Goal: Task Accomplishment & Management: Manage account settings

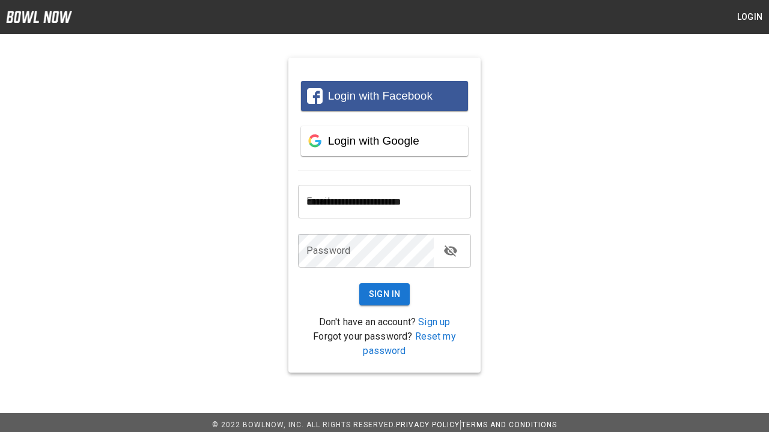
type input "**********"
click at [384, 294] on button "Sign In" at bounding box center [384, 294] width 51 height 22
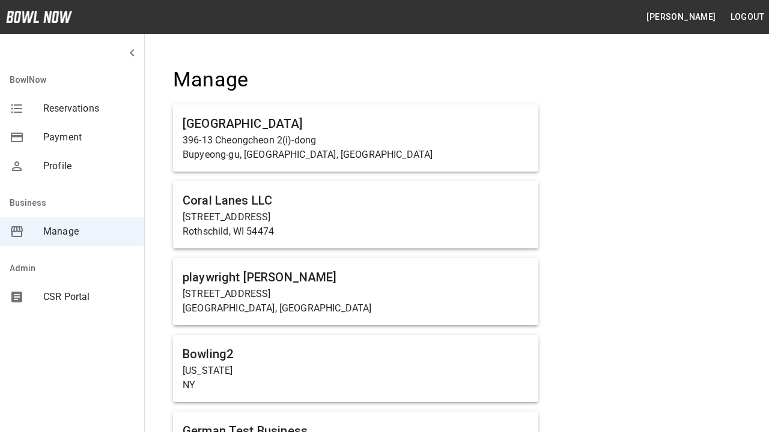
click at [72, 232] on span "Manage" at bounding box center [88, 232] width 91 height 14
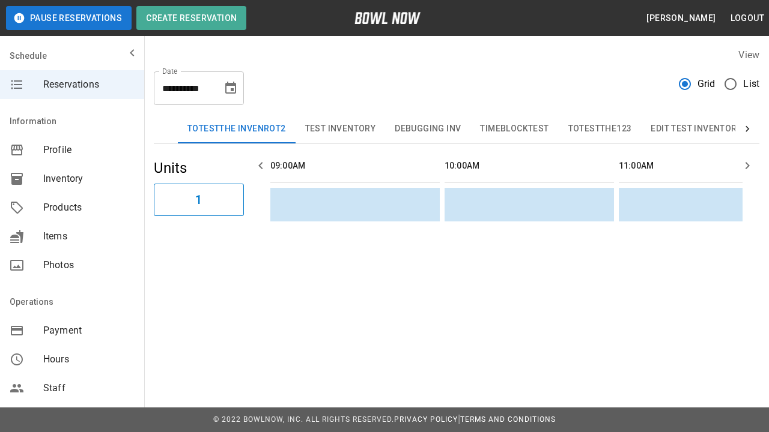
click at [72, 208] on span "Products" at bounding box center [88, 208] width 91 height 14
